Goal: Check status: Check status

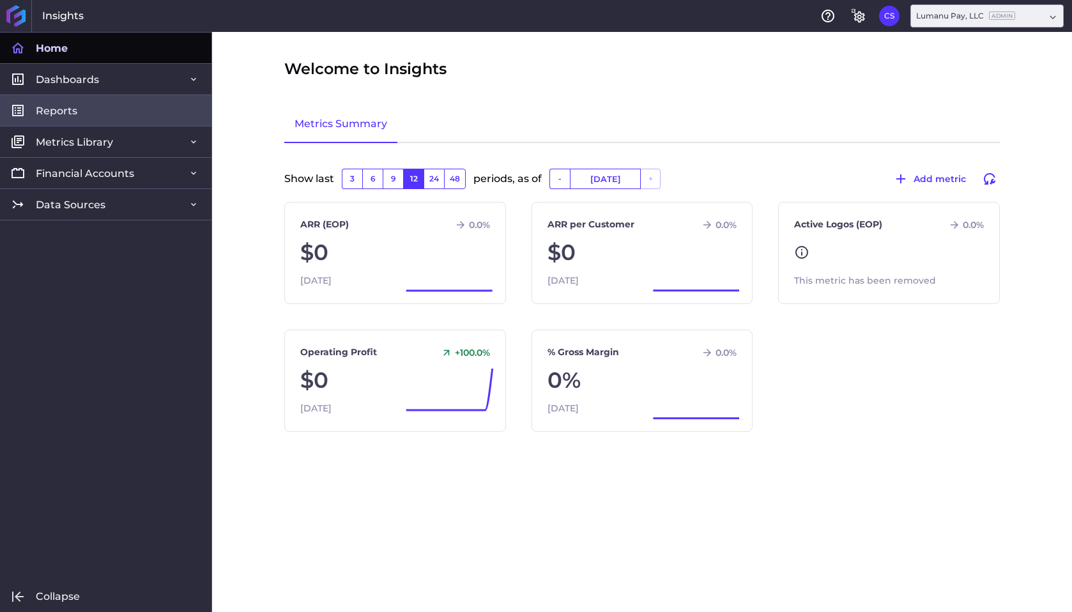
click at [71, 110] on span "Reports" at bounding box center [57, 110] width 42 height 13
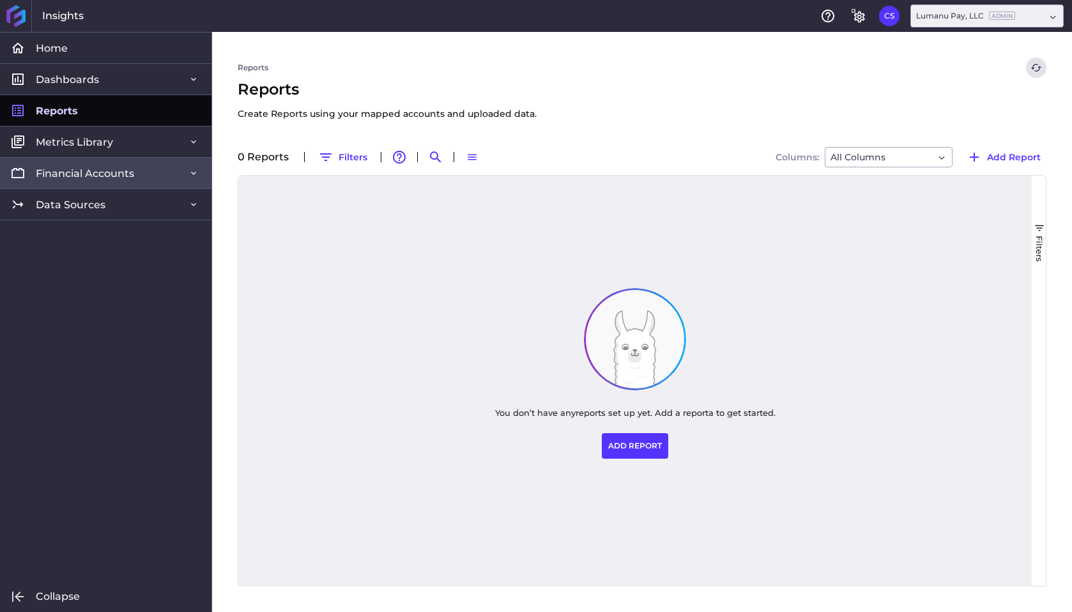
click at [80, 169] on span "Financial Accounts" at bounding box center [85, 173] width 98 height 13
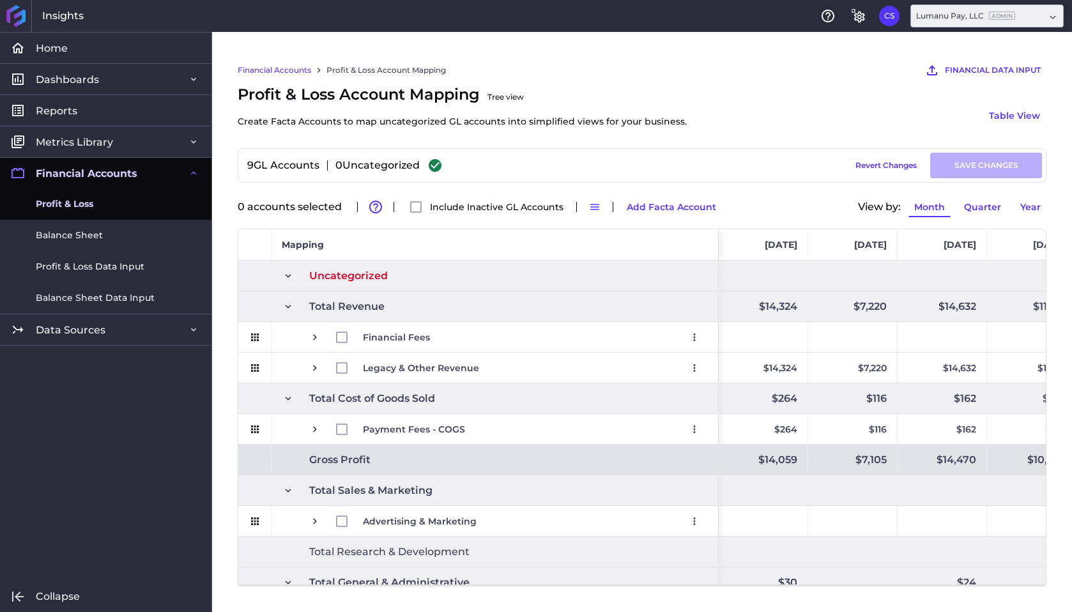
click at [98, 211] on link "Profit & Loss" at bounding box center [106, 204] width 212 height 31
click at [75, 205] on span "Profit & Loss" at bounding box center [65, 203] width 58 height 13
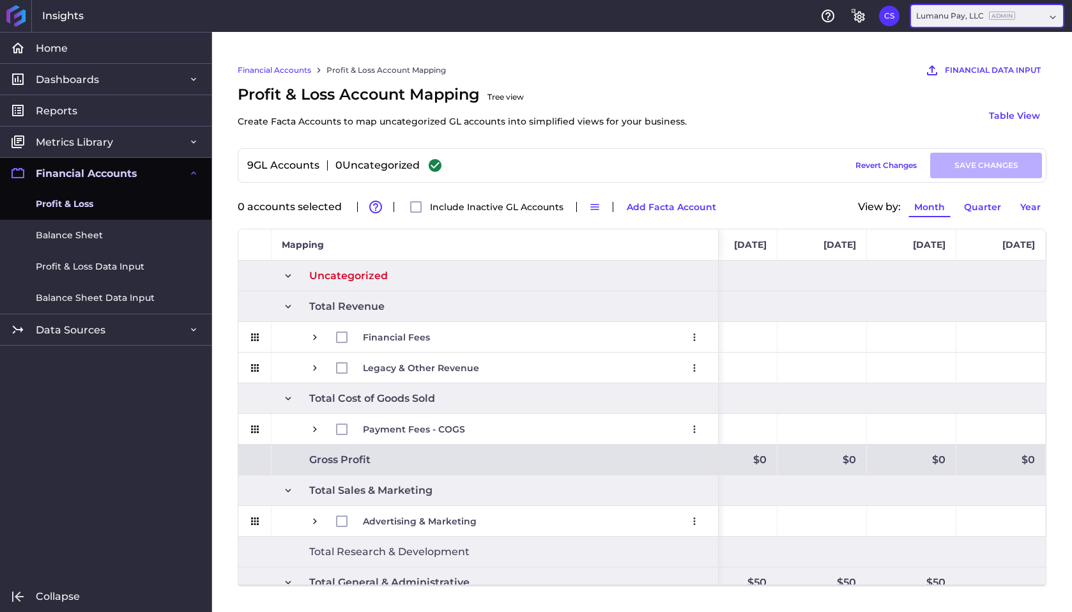
click at [1051, 20] on div "Lumanu Pay, LLC Admin" at bounding box center [987, 15] width 153 height 23
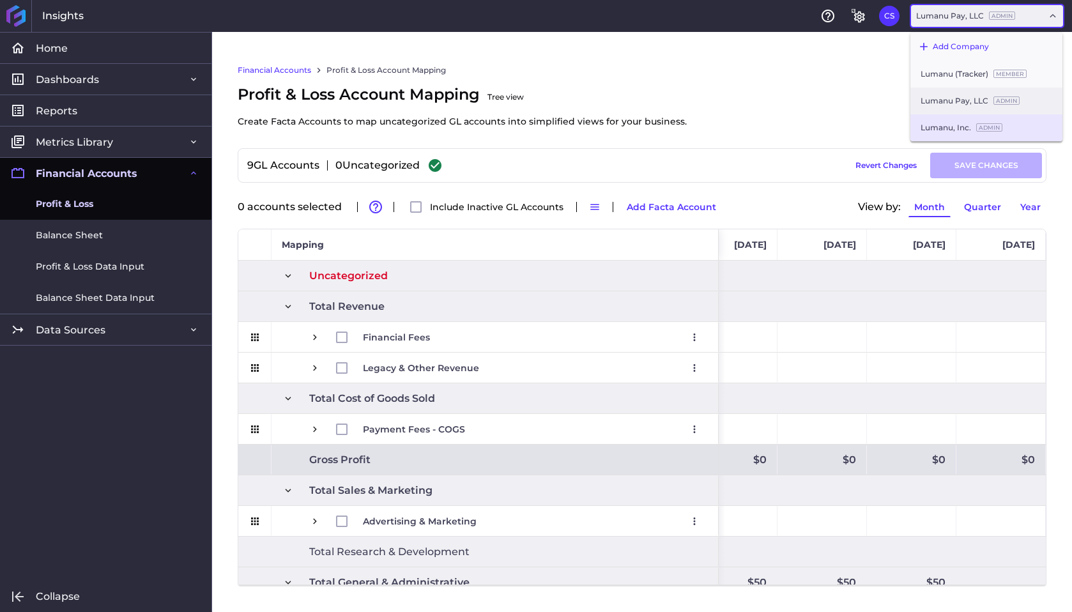
click at [939, 122] on div "Lumanu, Inc. Admin" at bounding box center [987, 127] width 152 height 27
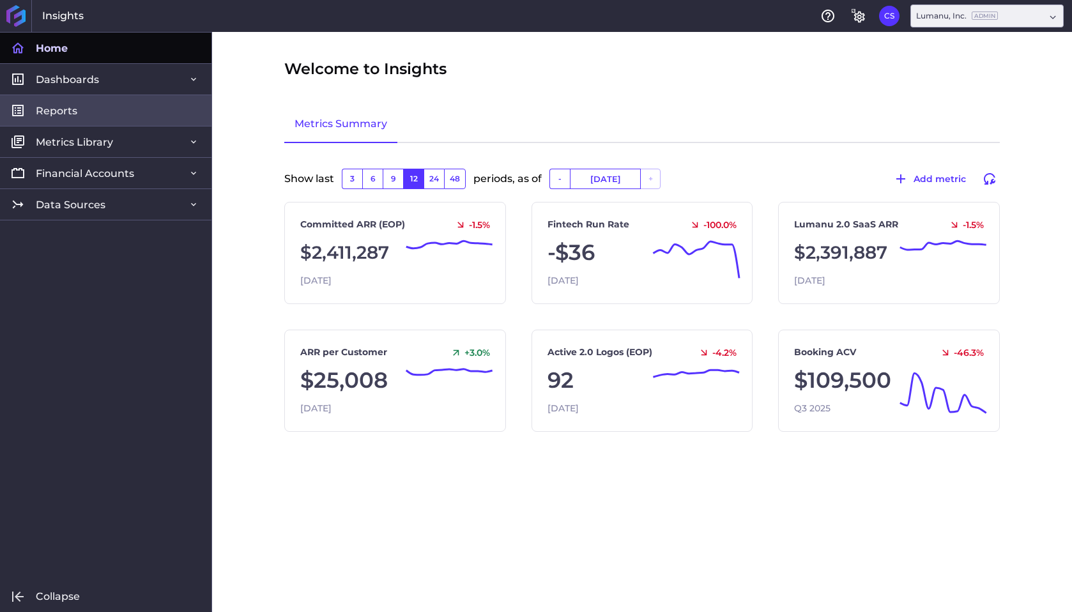
click at [62, 109] on span "Reports" at bounding box center [57, 110] width 42 height 13
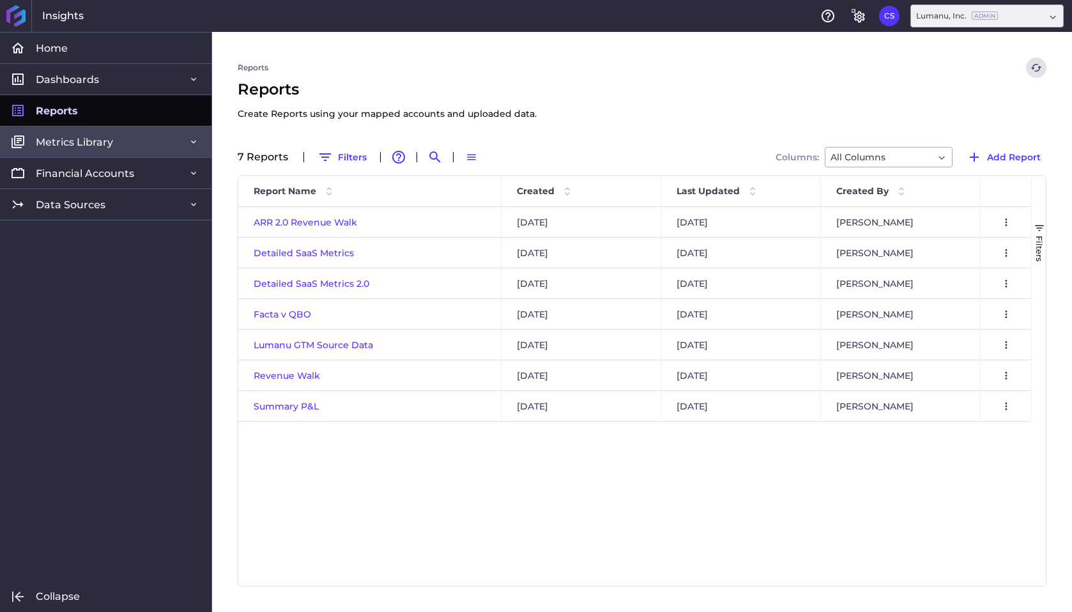
click at [65, 144] on span "Metrics Library" at bounding box center [74, 141] width 77 height 13
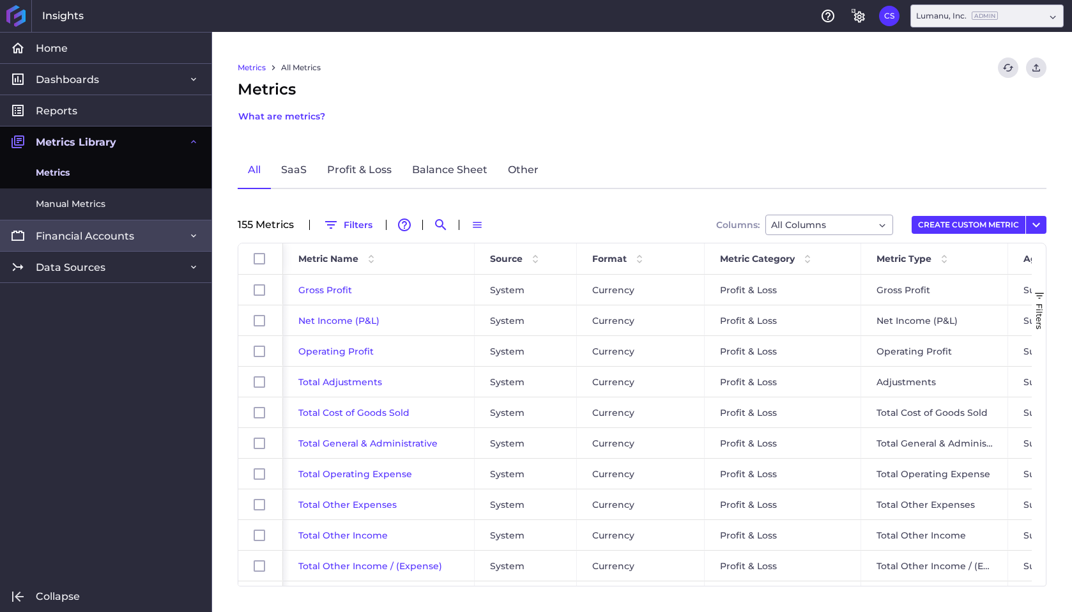
click at [62, 233] on span "Financial Accounts" at bounding box center [85, 235] width 98 height 13
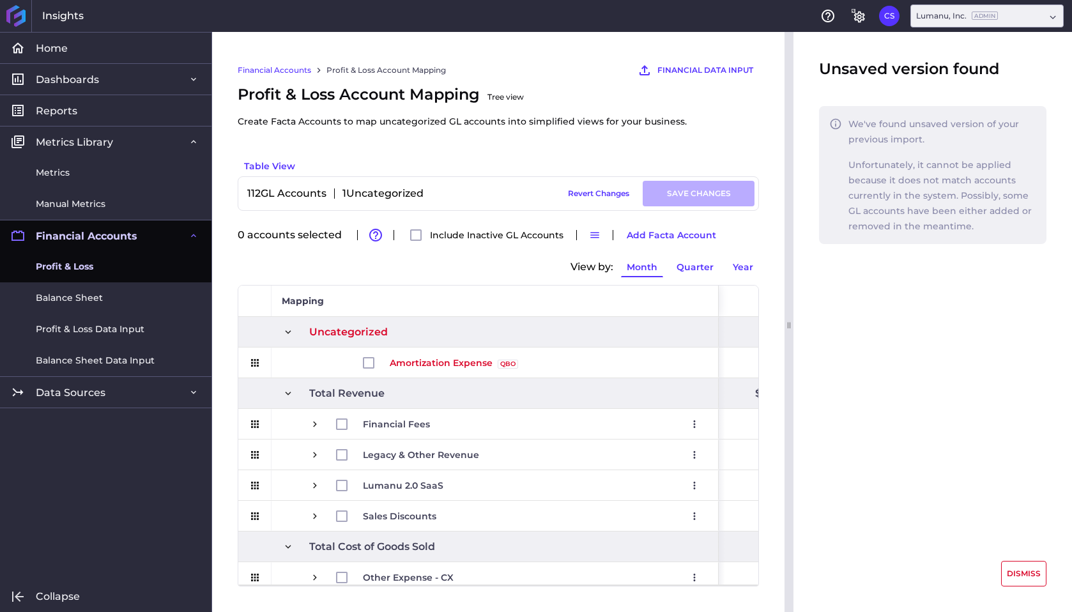
click at [70, 268] on span "Profit & Loss" at bounding box center [65, 266] width 58 height 13
click at [1028, 566] on button "DISMISS" at bounding box center [1023, 574] width 45 height 26
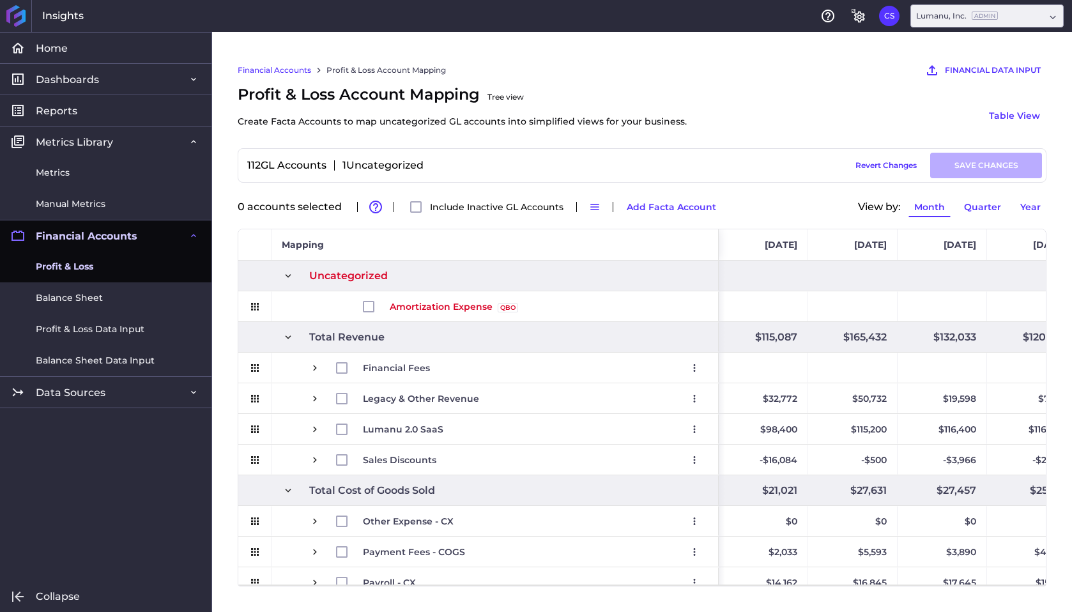
click at [65, 263] on span "Profit & Loss" at bounding box center [65, 266] width 58 height 13
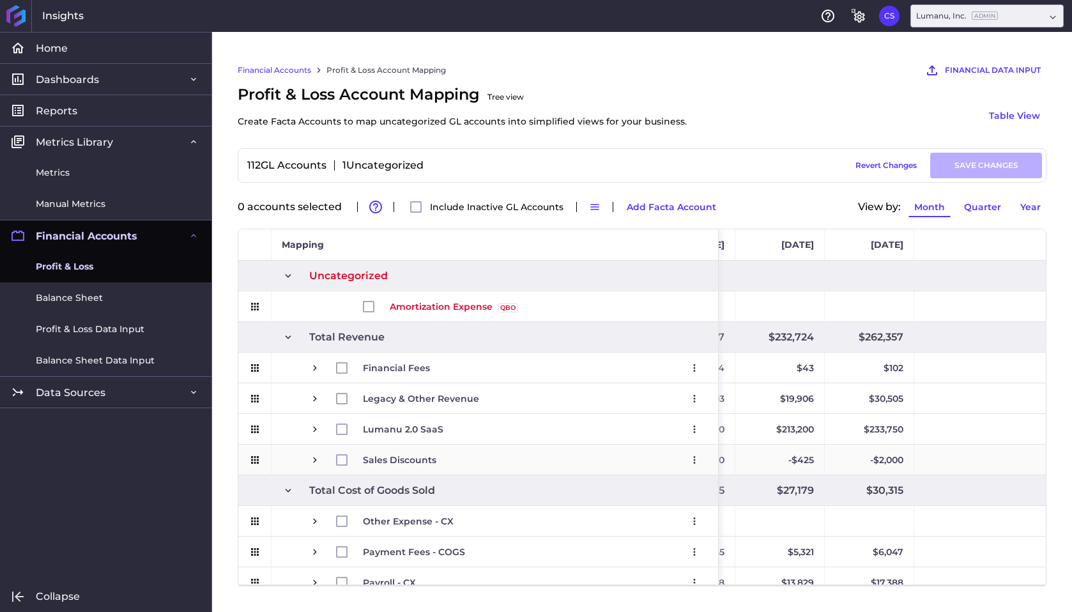
scroll to position [0, 1482]
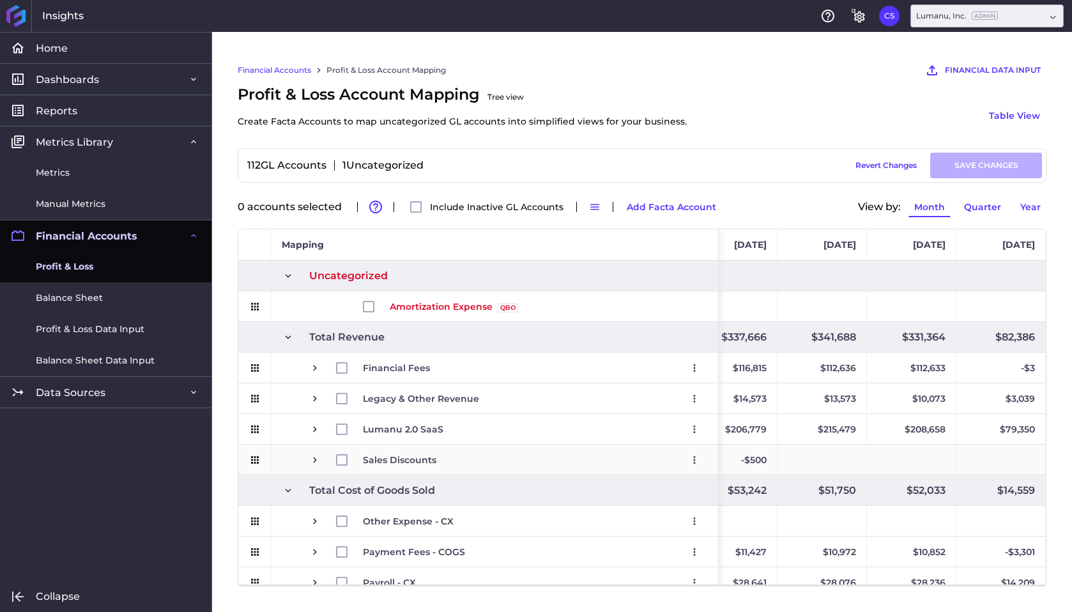
click at [316, 464] on span "Press SPACE to select this row." at bounding box center [315, 460] width 12 height 12
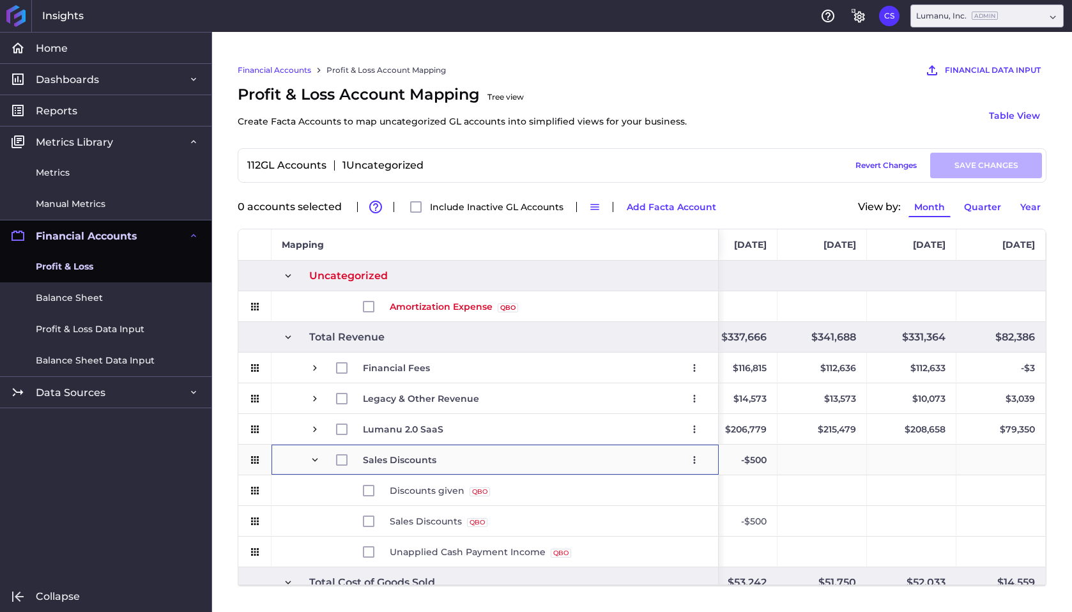
click at [316, 464] on span "Press SPACE to select this row." at bounding box center [315, 460] width 12 height 12
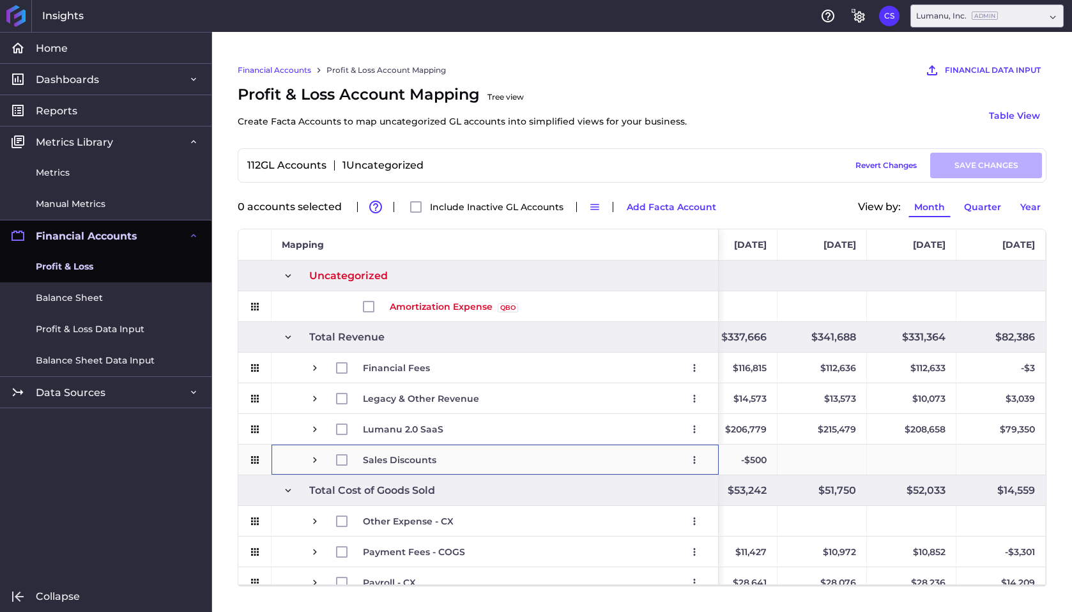
click at [315, 455] on span "Press SPACE to select this row." at bounding box center [315, 460] width 12 height 12
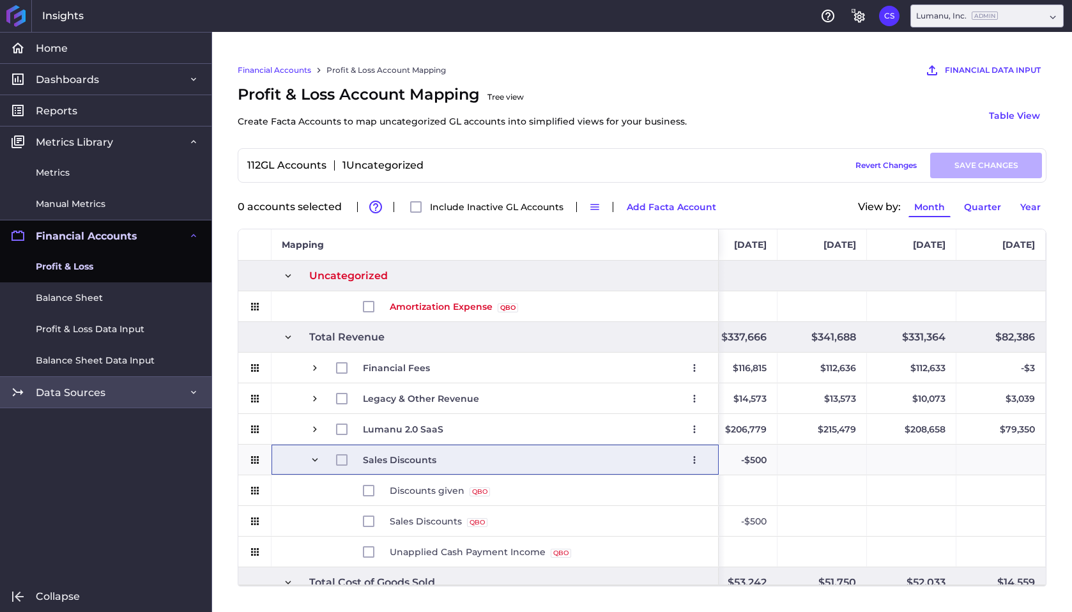
click at [112, 393] on link "Data Sources" at bounding box center [106, 391] width 212 height 31
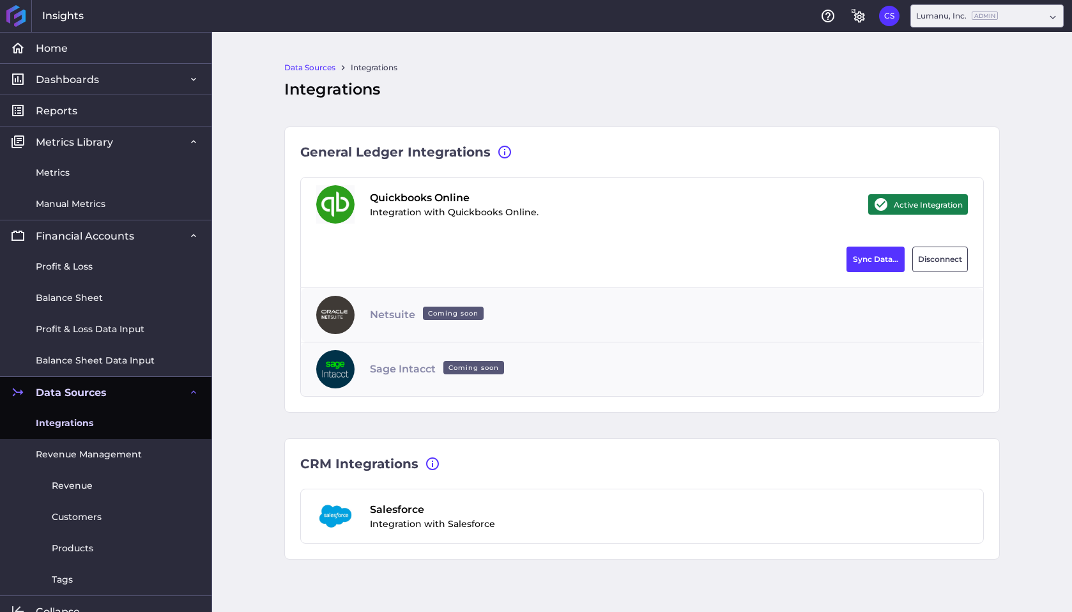
click at [67, 417] on span "Integrations" at bounding box center [65, 423] width 58 height 13
click at [862, 255] on button "Sync Data..." at bounding box center [876, 260] width 58 height 26
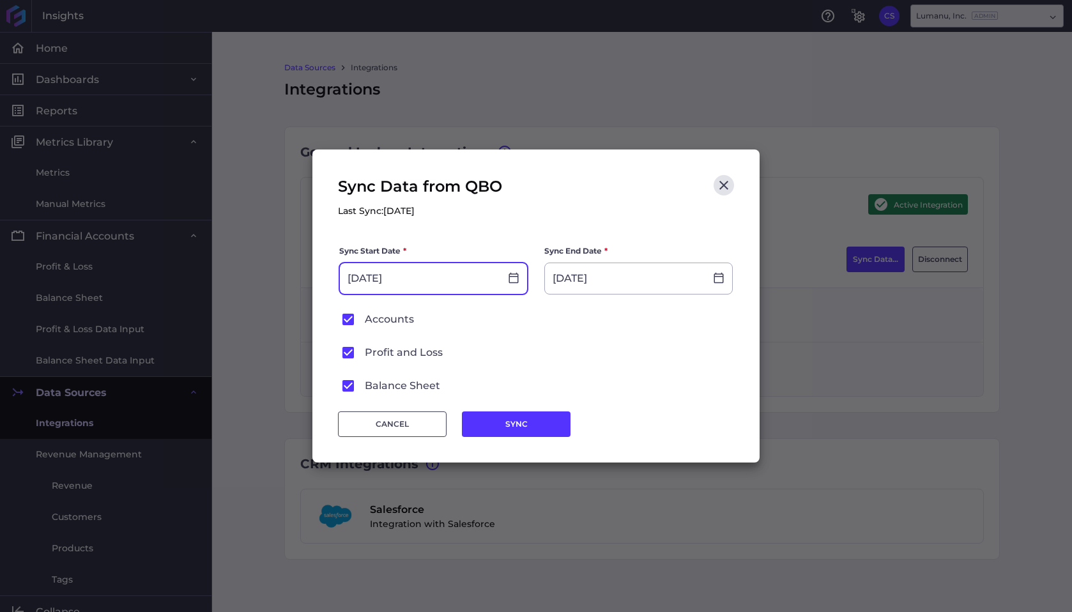
click at [424, 272] on input "[DATE]" at bounding box center [420, 278] width 160 height 31
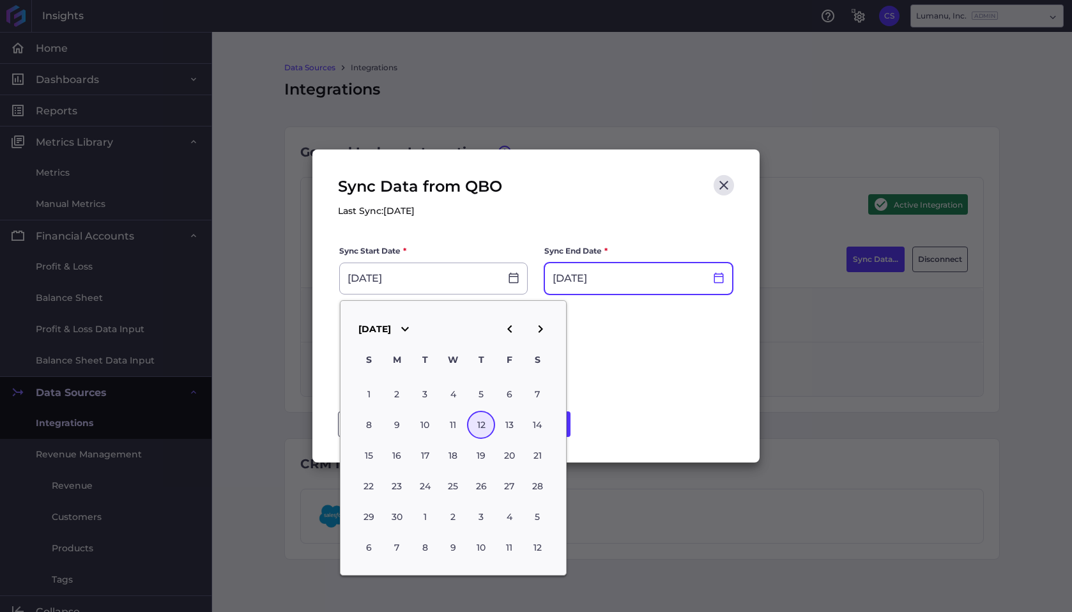
click at [722, 279] on icon at bounding box center [719, 278] width 12 height 12
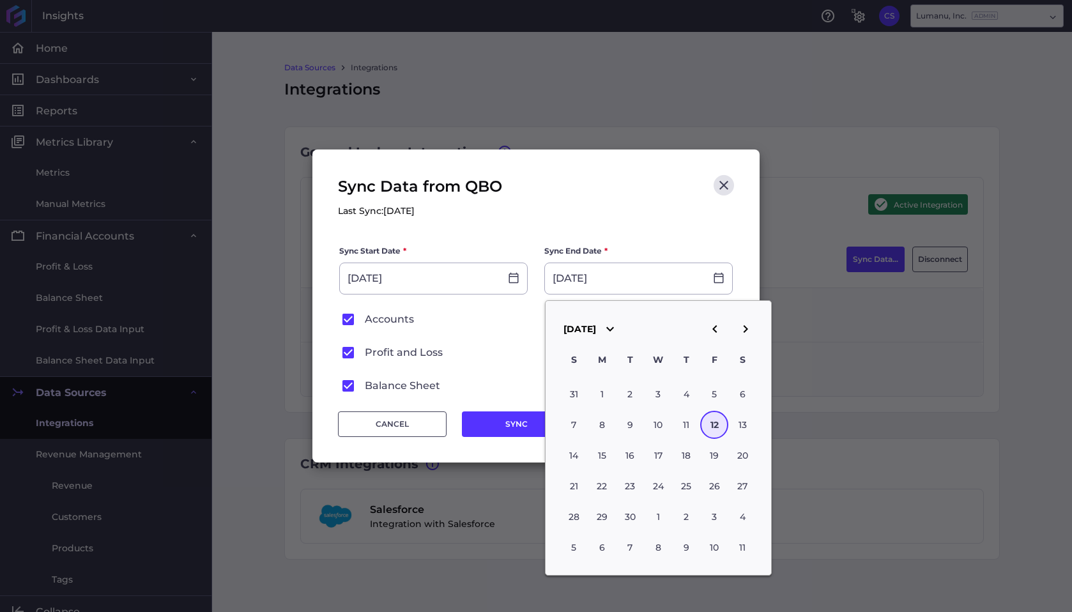
click at [714, 427] on div "12" at bounding box center [714, 425] width 28 height 28
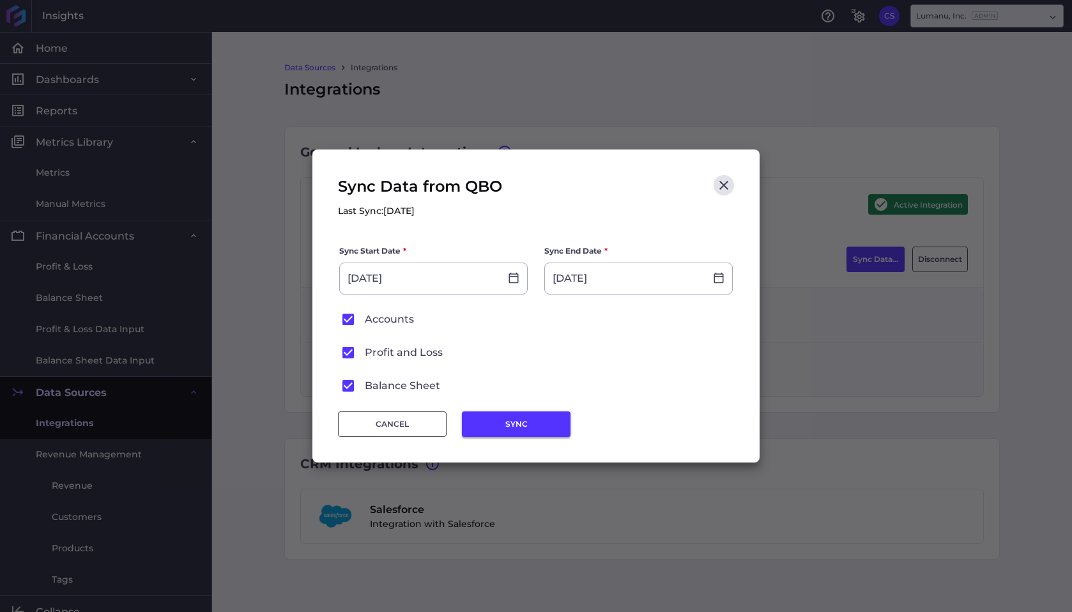
click at [542, 425] on button "SYNC" at bounding box center [516, 425] width 109 height 26
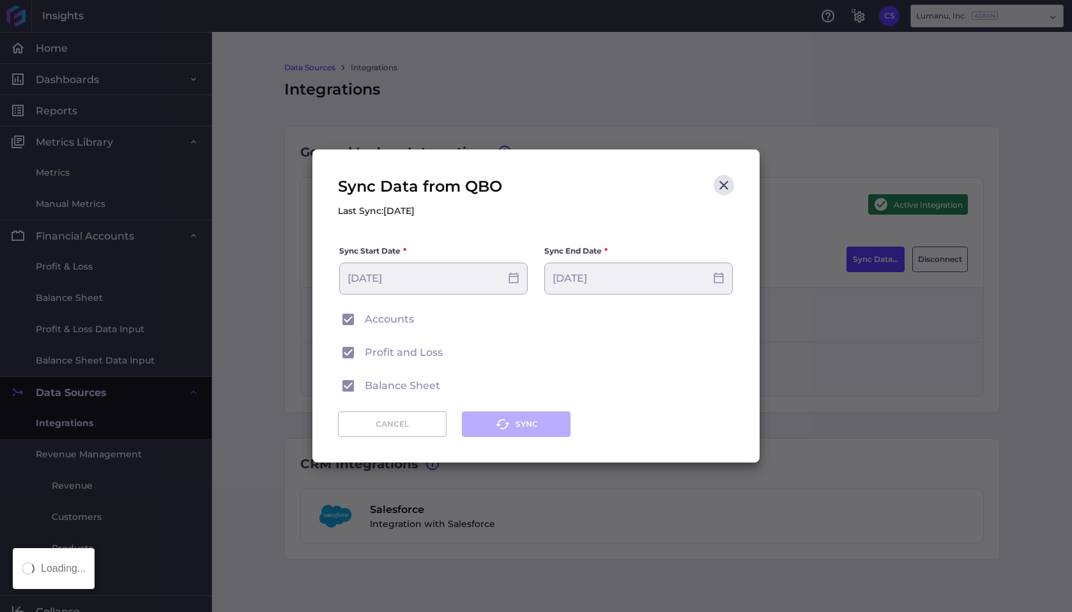
type input "[DATE]"
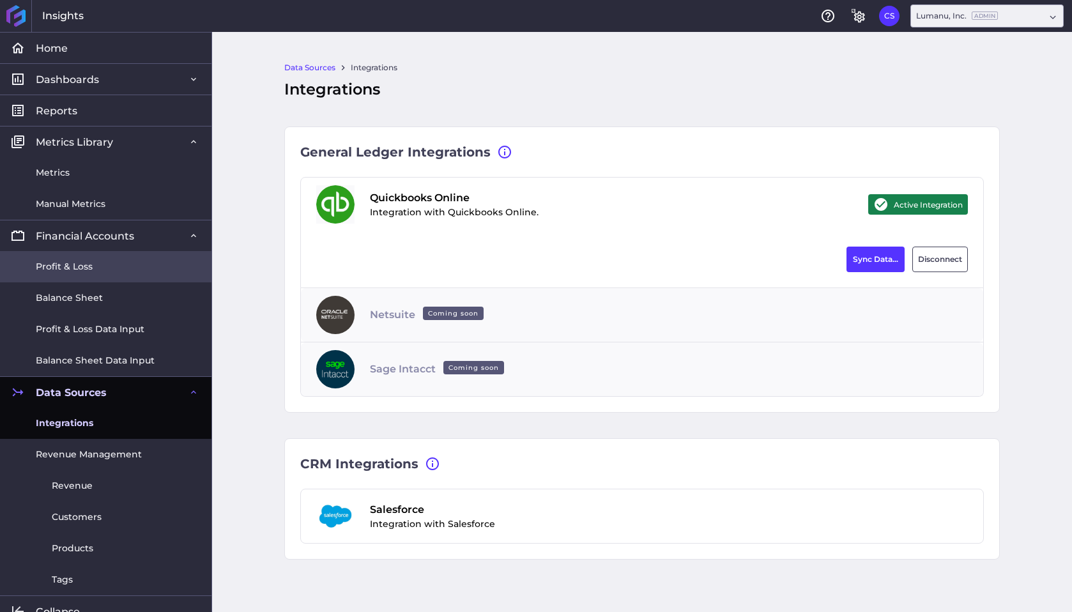
click at [71, 268] on span "Profit & Loss" at bounding box center [64, 266] width 57 height 13
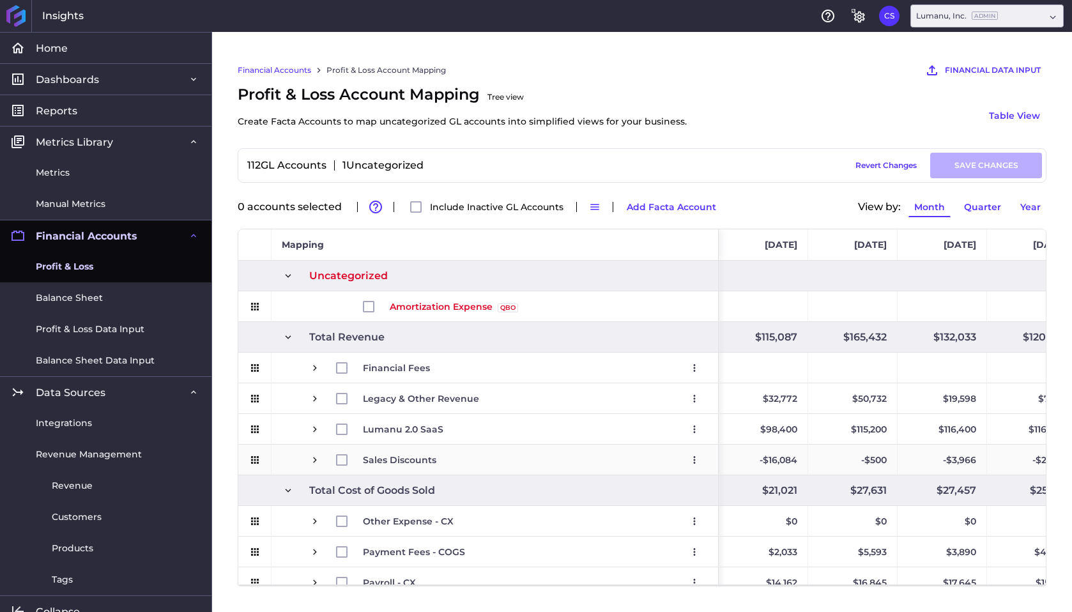
click at [314, 456] on span "Press SPACE to select this row." at bounding box center [315, 460] width 12 height 12
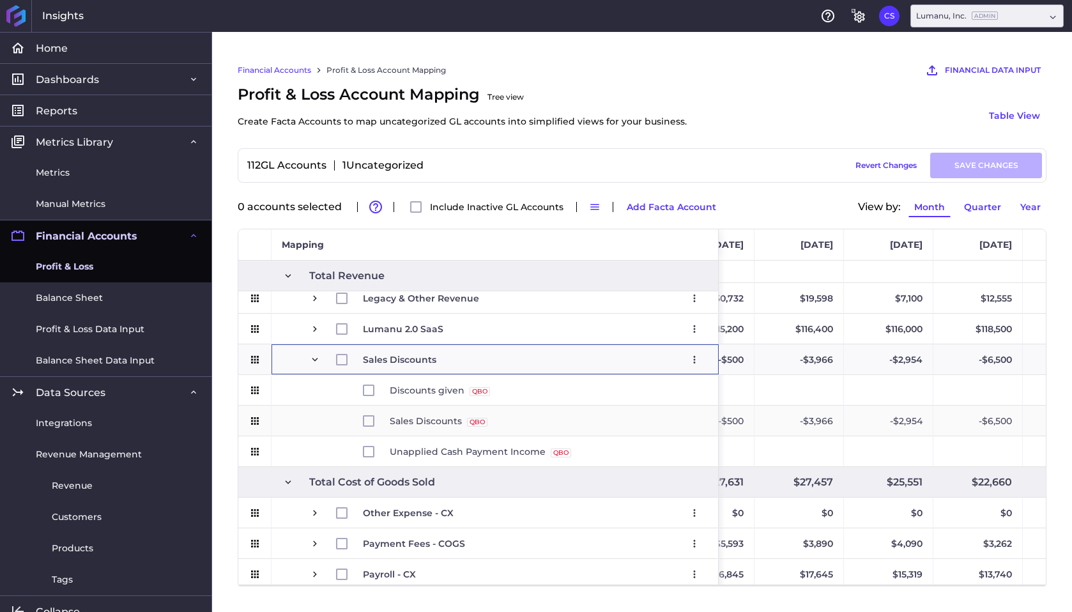
scroll to position [0, 166]
